Goal: Check status: Check status

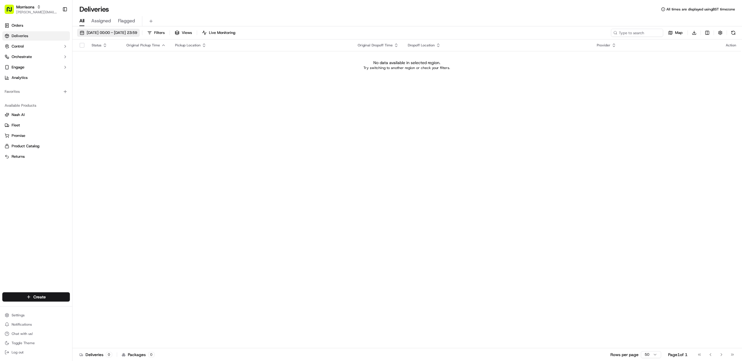
click at [107, 32] on span "[DATE] 00:00 - [DATE] 23:59" at bounding box center [112, 32] width 50 height 5
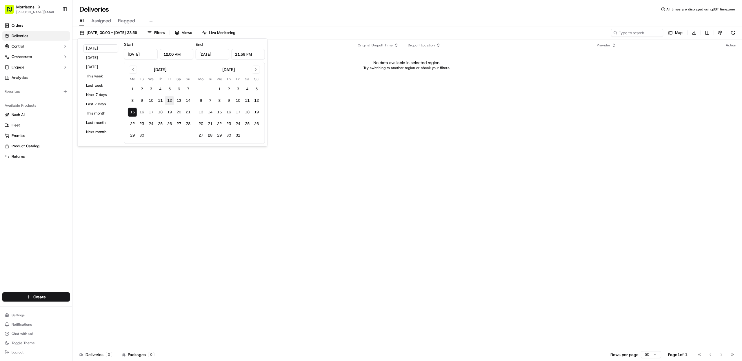
click at [172, 99] on button "12" at bounding box center [169, 100] width 9 height 9
type input "[DATE]"
click at [130, 112] on button "15" at bounding box center [132, 112] width 9 height 9
type input "[DATE]"
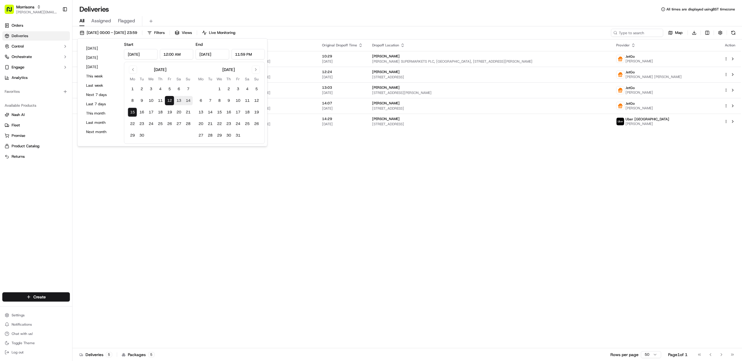
click at [406, 22] on div "All Assigned Flagged" at bounding box center [407, 21] width 670 height 10
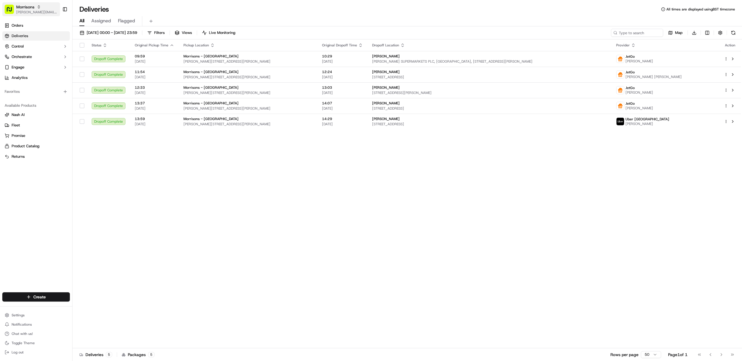
click at [22, 8] on span "Morrisons" at bounding box center [25, 7] width 18 height 6
type input "tradekart"
click at [93, 31] on div "TradeKart" at bounding box center [105, 30] width 84 height 12
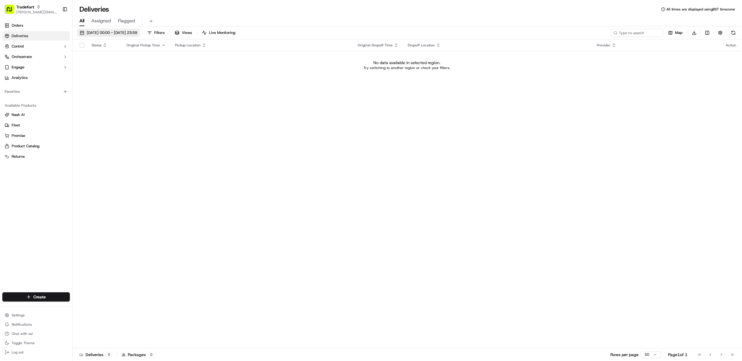
click at [117, 32] on span "[DATE] 00:00 - [DATE] 23:59" at bounding box center [112, 32] width 50 height 5
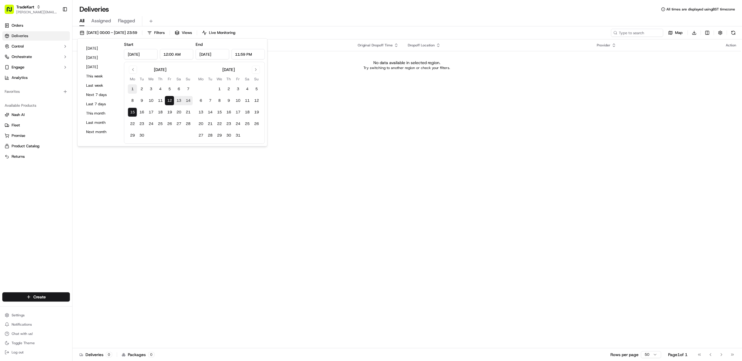
click at [133, 89] on button "1" at bounding box center [132, 88] width 9 height 9
type input "[DATE]"
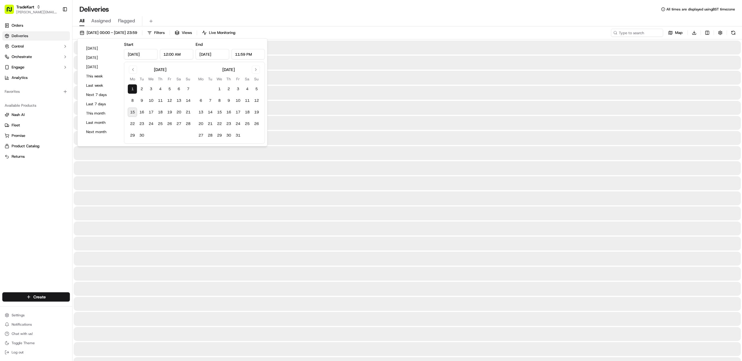
click at [134, 110] on button "15" at bounding box center [132, 112] width 9 height 9
type input "[DATE]"
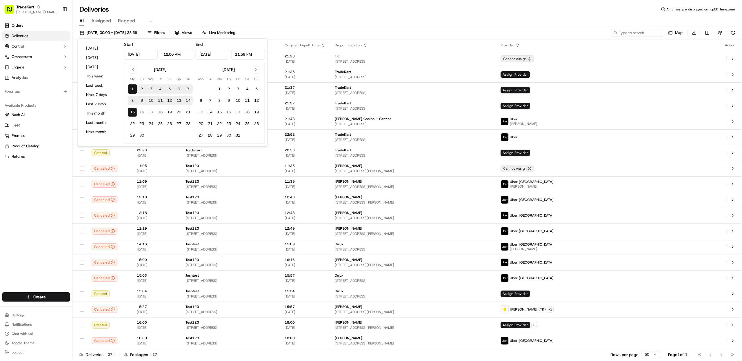
click at [384, 17] on div "All Assigned Flagged" at bounding box center [407, 21] width 670 height 10
